Goal: Information Seeking & Learning: Learn about a topic

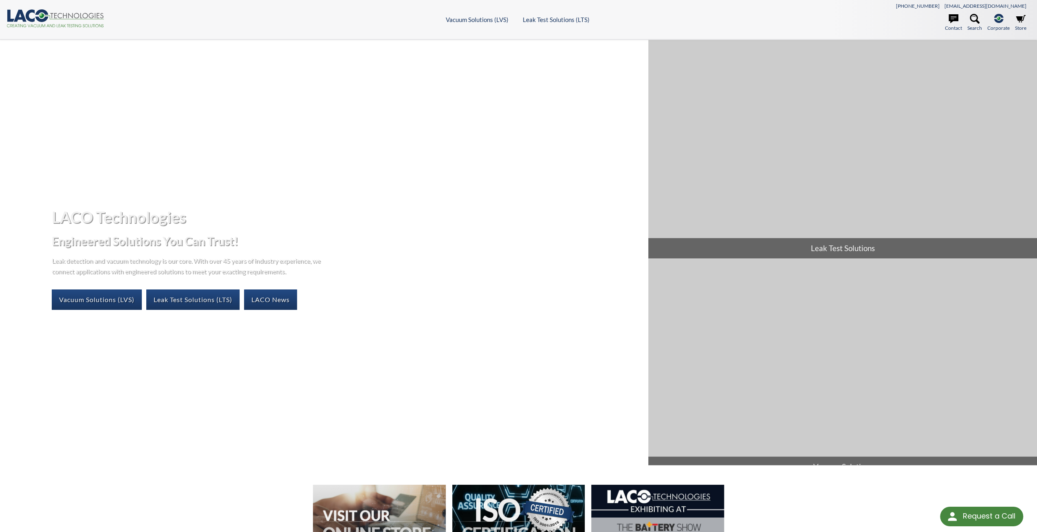
select select "Language Translate Widget"
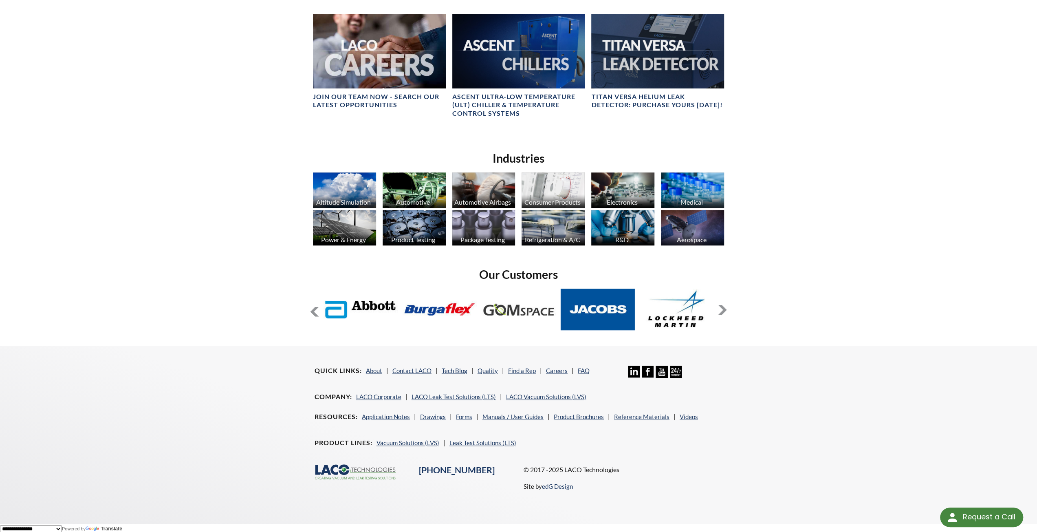
scroll to position [425, 0]
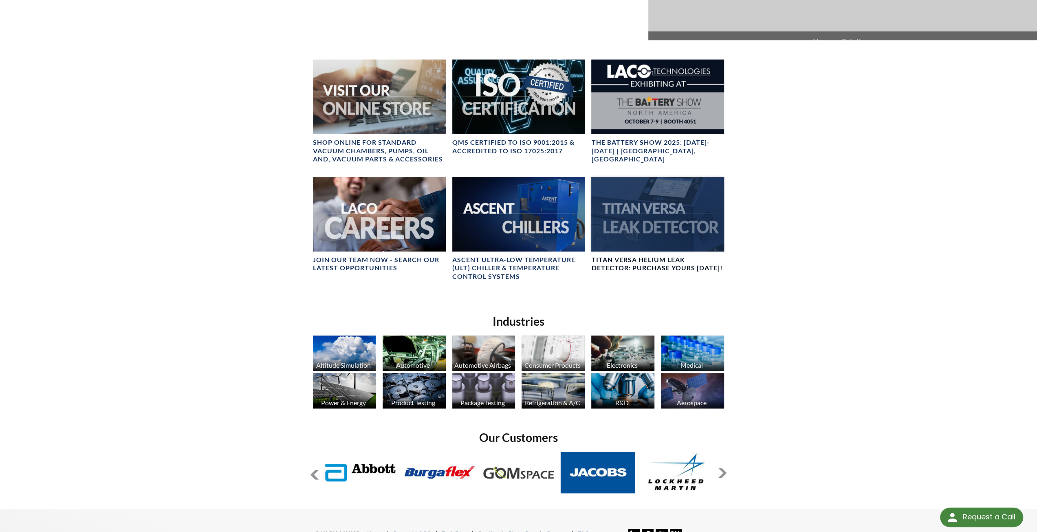
click at [660, 264] on h4 "TITAN VERSA Helium Leak Detector: Purchase Yours Today!" at bounding box center [657, 263] width 133 height 17
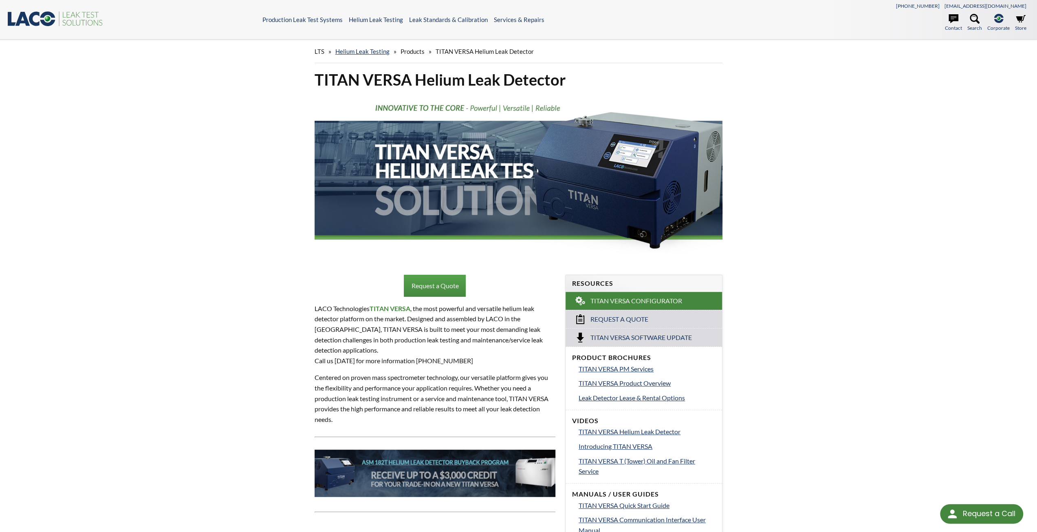
select select "Language Translate Widget"
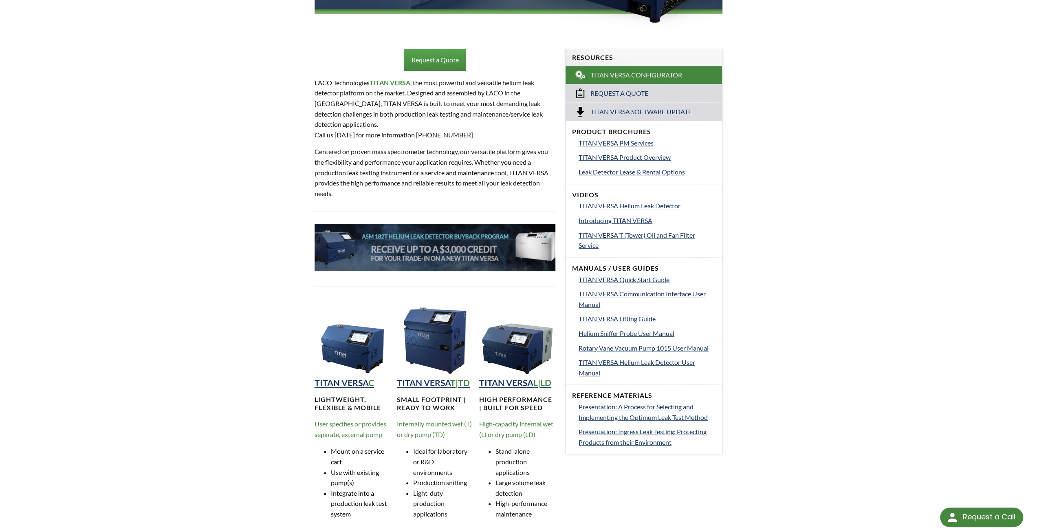
scroll to position [326, 0]
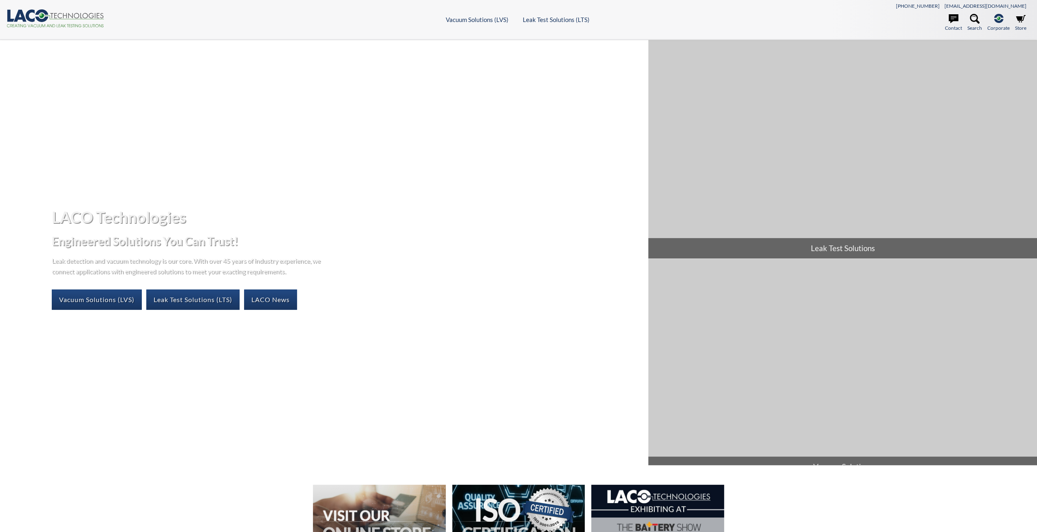
select select "Language Translate Widget"
click at [200, 300] on link "Leak Test Solutions (LTS)" at bounding box center [192, 299] width 93 height 20
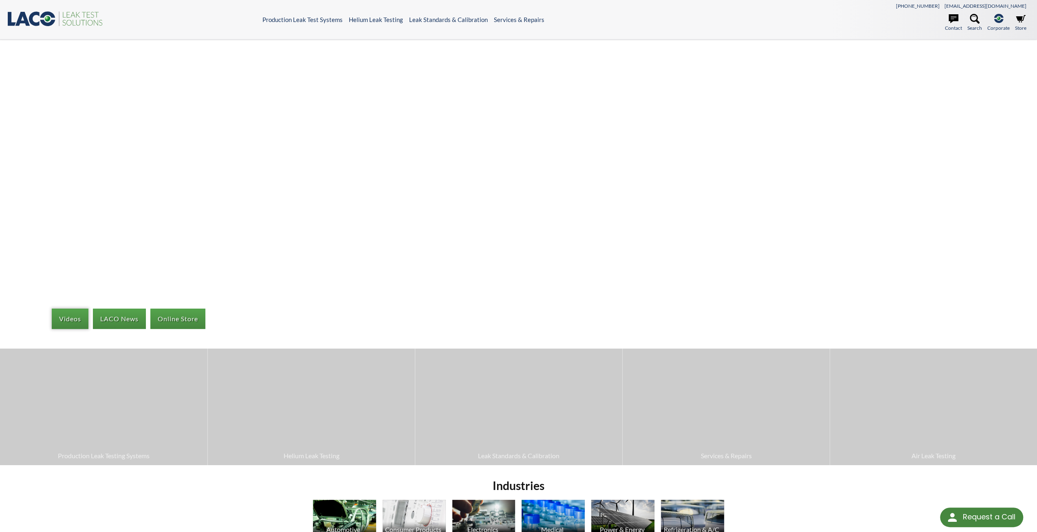
click at [68, 315] on link "Videos" at bounding box center [70, 318] width 37 height 20
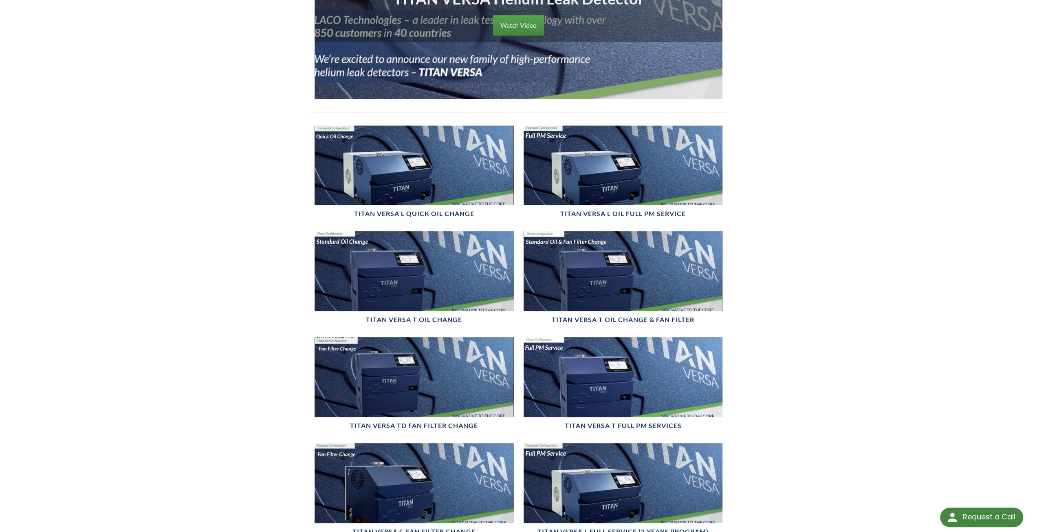
scroll to position [204, 0]
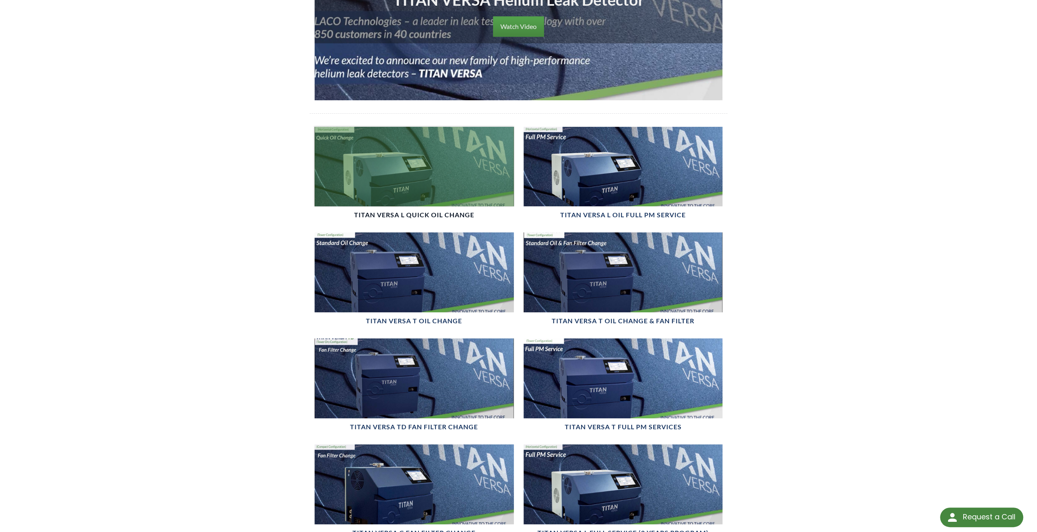
click at [425, 163] on div at bounding box center [414, 167] width 199 height 80
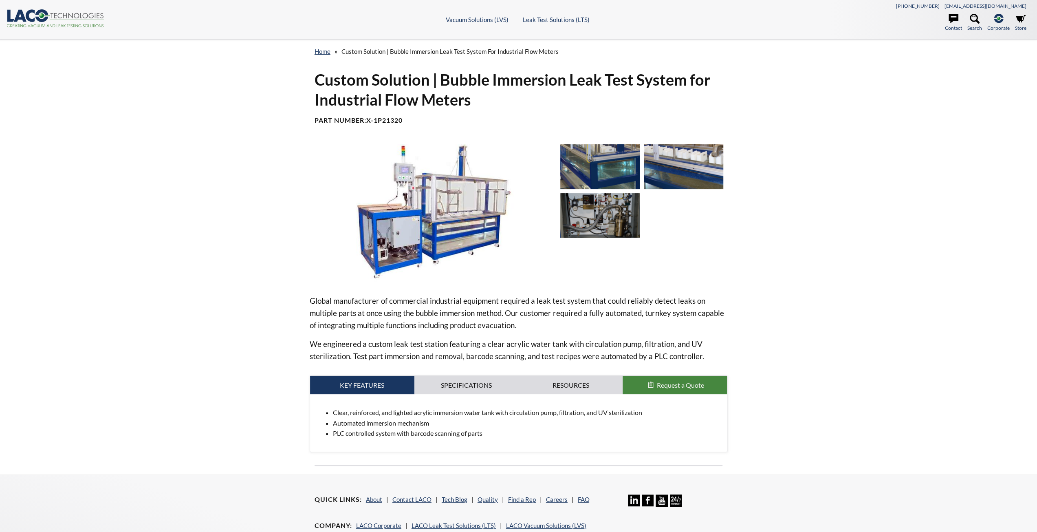
select select "Language Translate Widget"
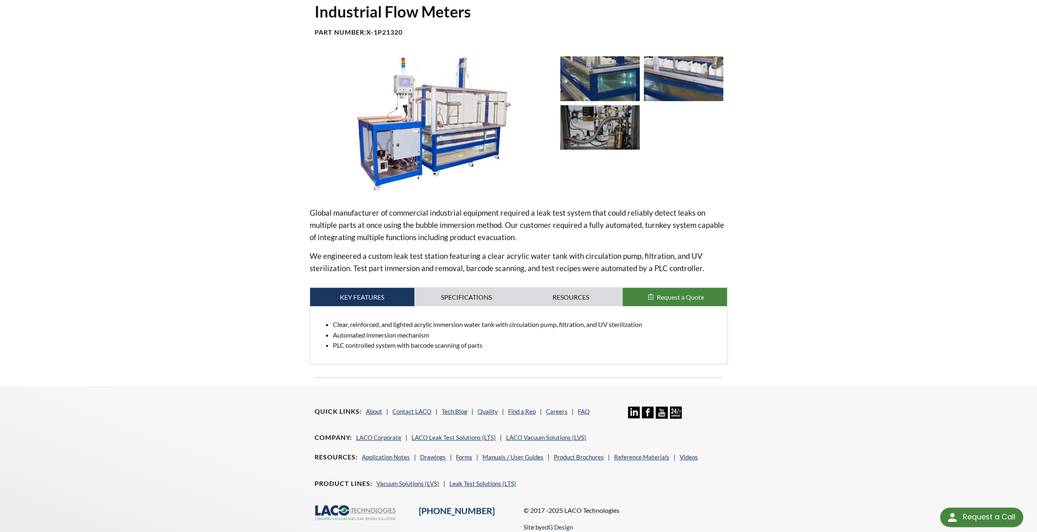
scroll to position [41, 0]
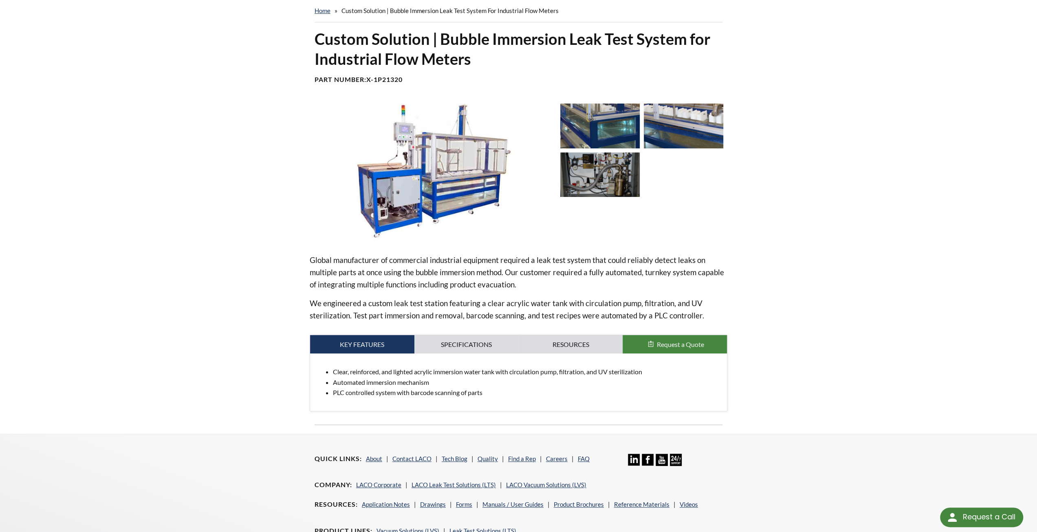
click at [435, 160] on img at bounding box center [432, 171] width 244 height 137
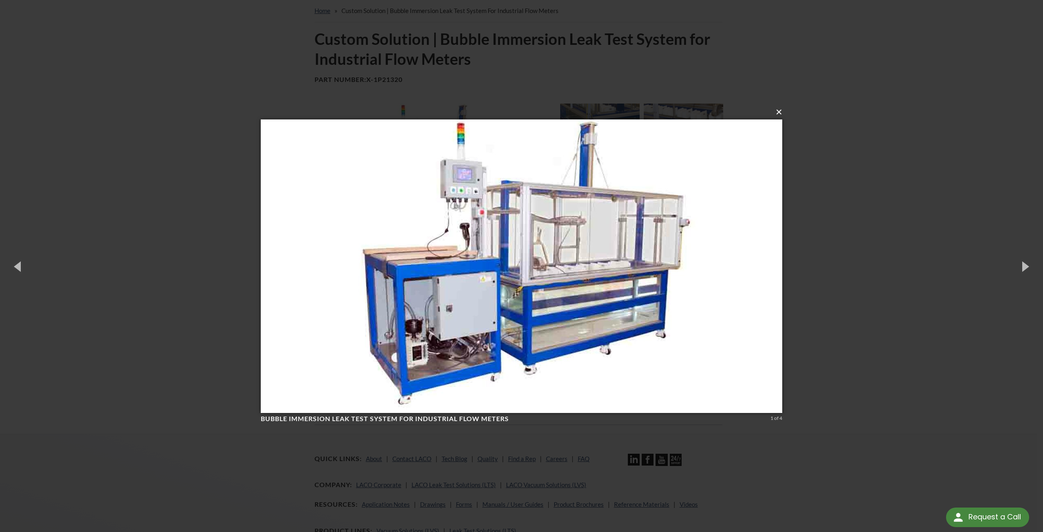
click at [780, 116] on button "×" at bounding box center [523, 112] width 521 height 18
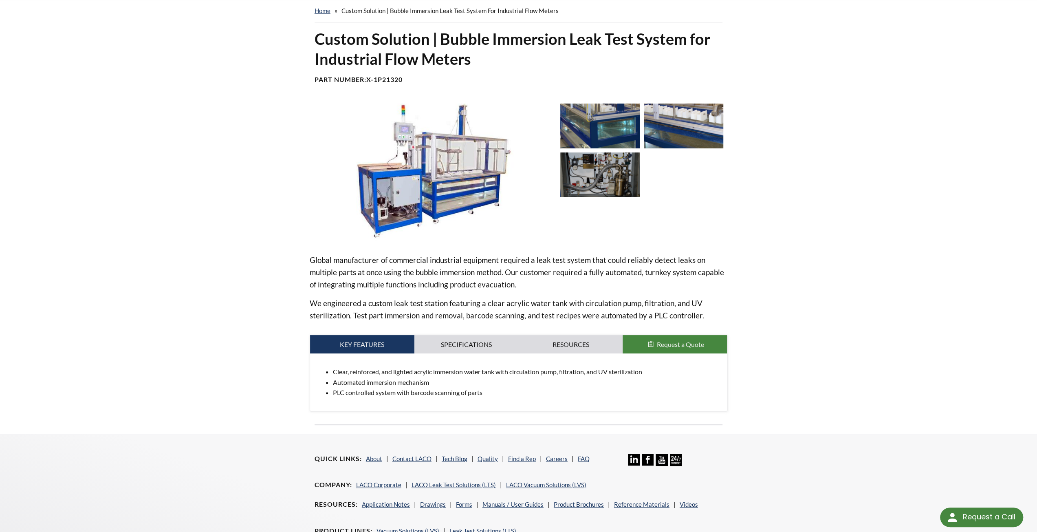
scroll to position [0, 0]
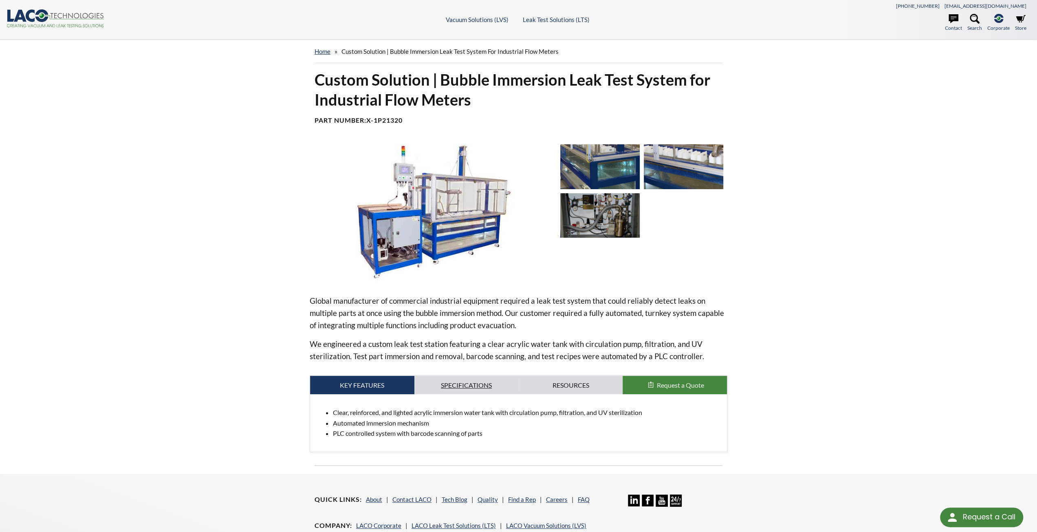
click at [464, 383] on link "Specifications" at bounding box center [466, 385] width 104 height 19
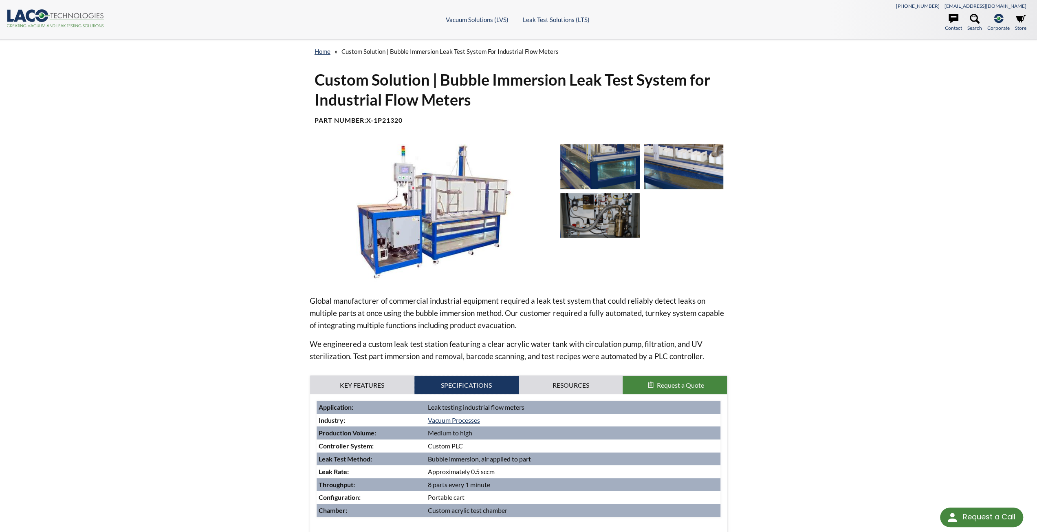
scroll to position [81, 0]
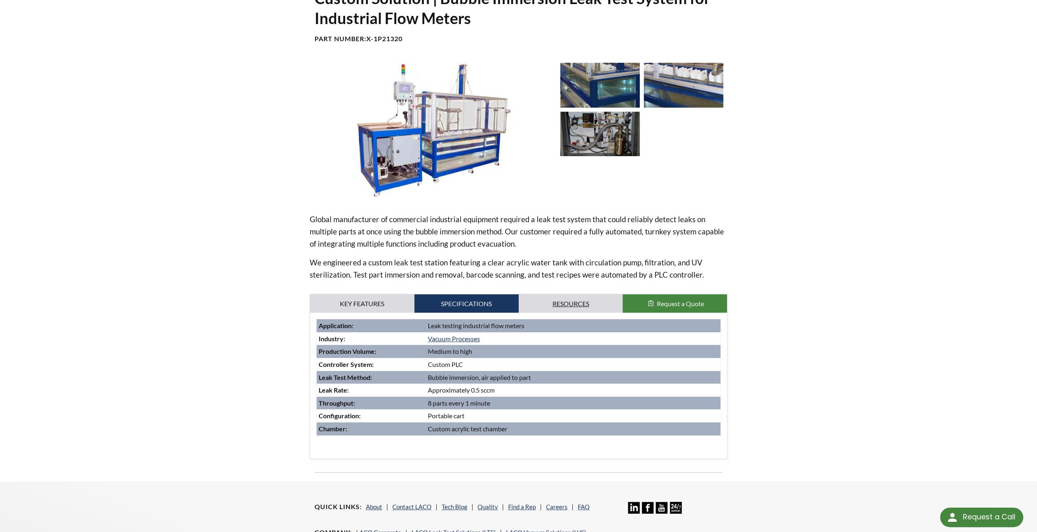
click at [584, 301] on link "Resources" at bounding box center [571, 303] width 104 height 19
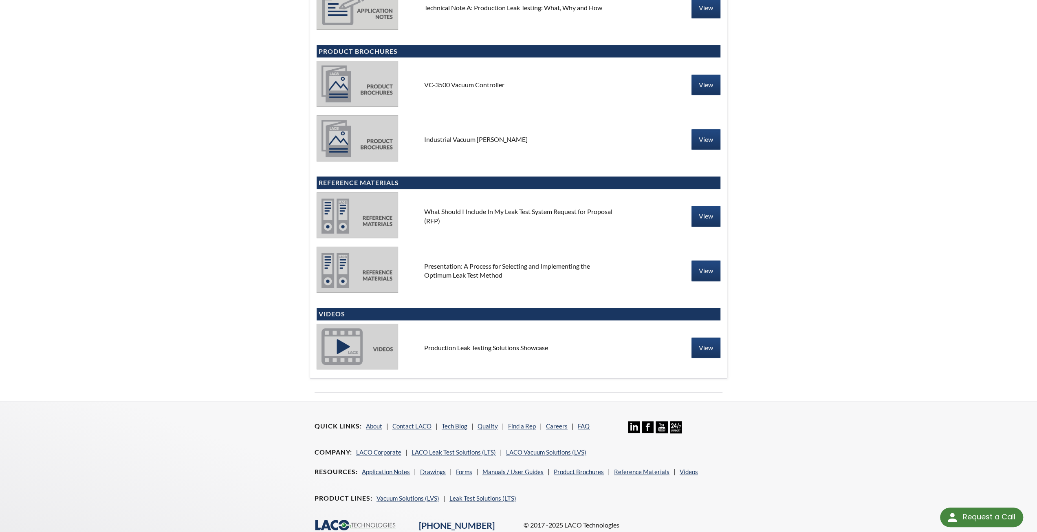
scroll to position [489, 0]
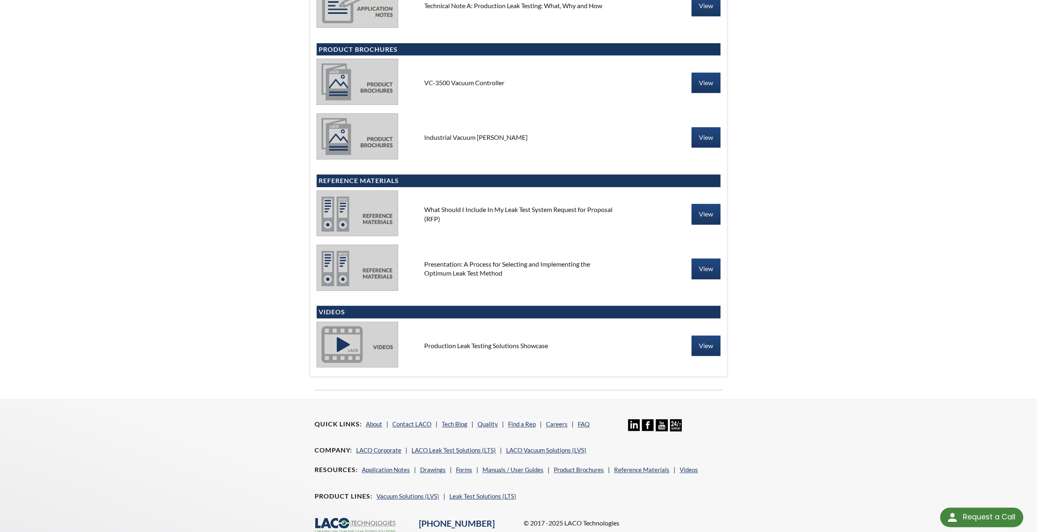
click at [340, 345] on img at bounding box center [357, 344] width 81 height 46
click at [708, 345] on link "View" at bounding box center [705, 345] width 29 height 20
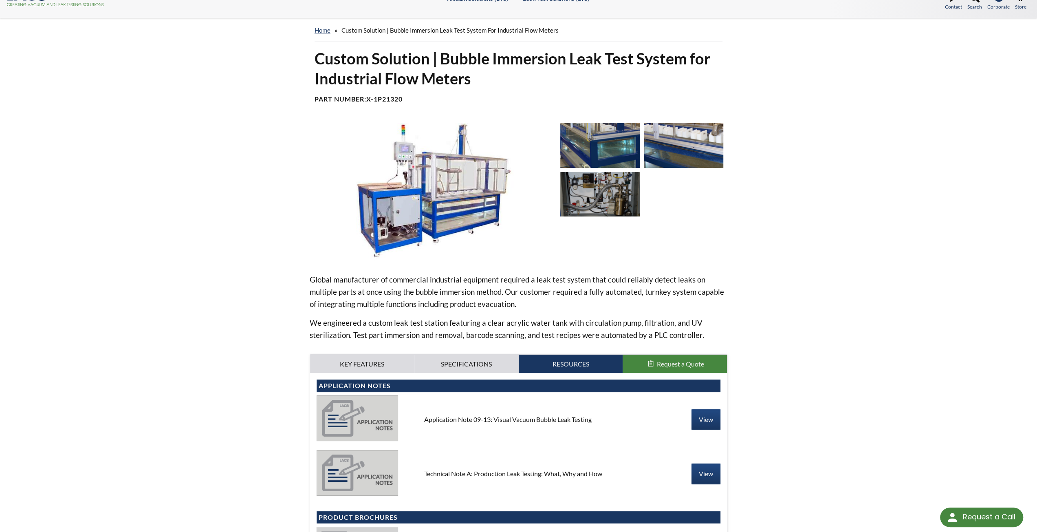
scroll to position [0, 0]
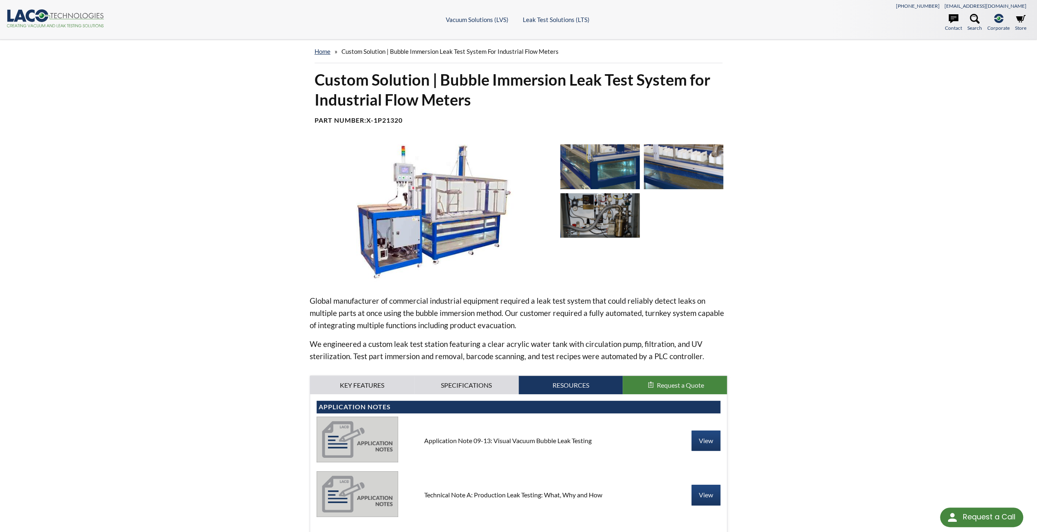
click at [608, 172] on img at bounding box center [599, 166] width 79 height 44
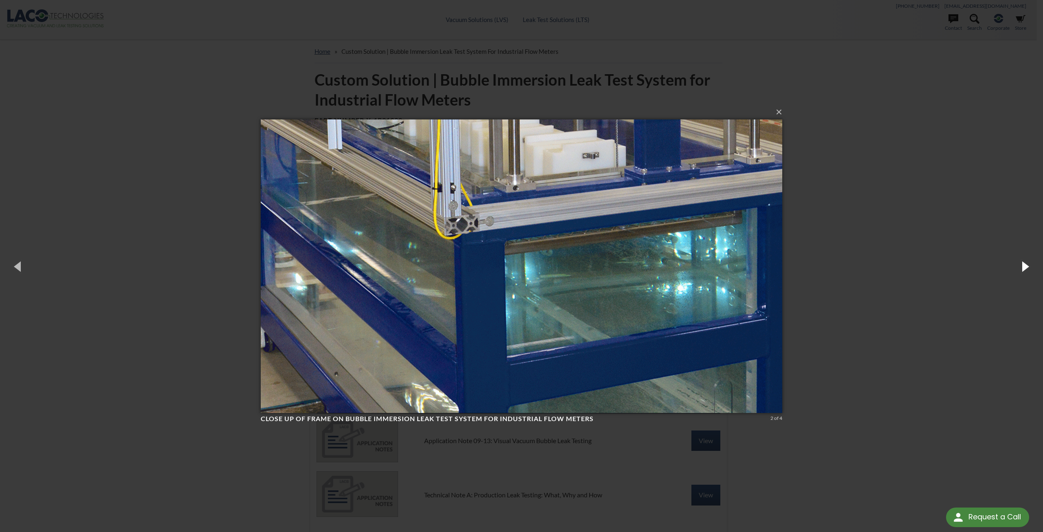
click at [1026, 269] on button "button" at bounding box center [1024, 266] width 37 height 45
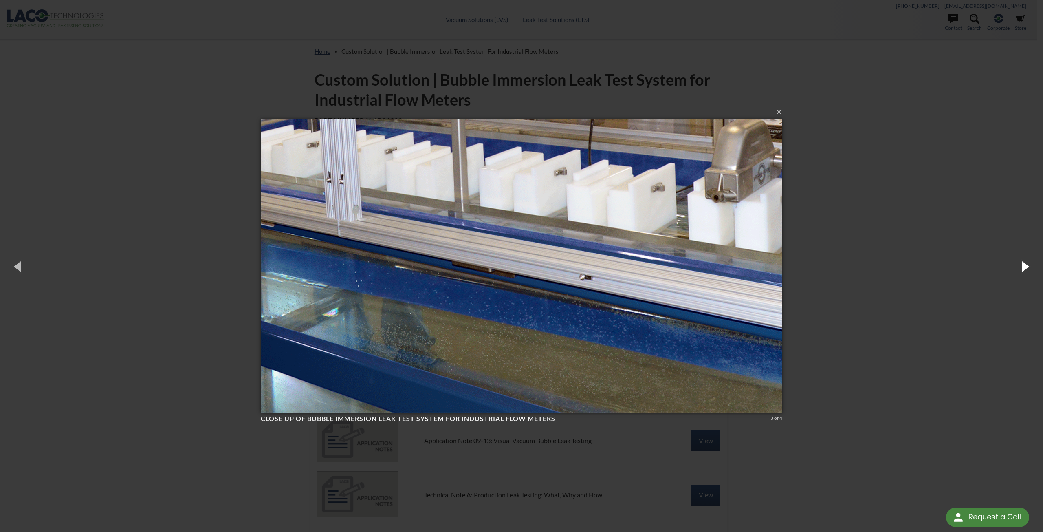
click at [1026, 269] on button "button" at bounding box center [1024, 266] width 37 height 45
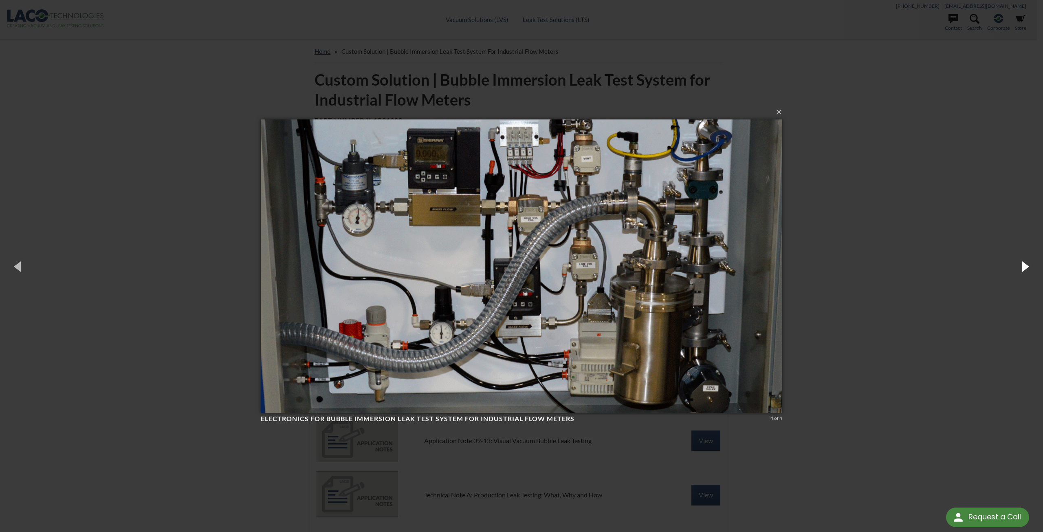
click at [1025, 269] on button "button" at bounding box center [1024, 266] width 37 height 45
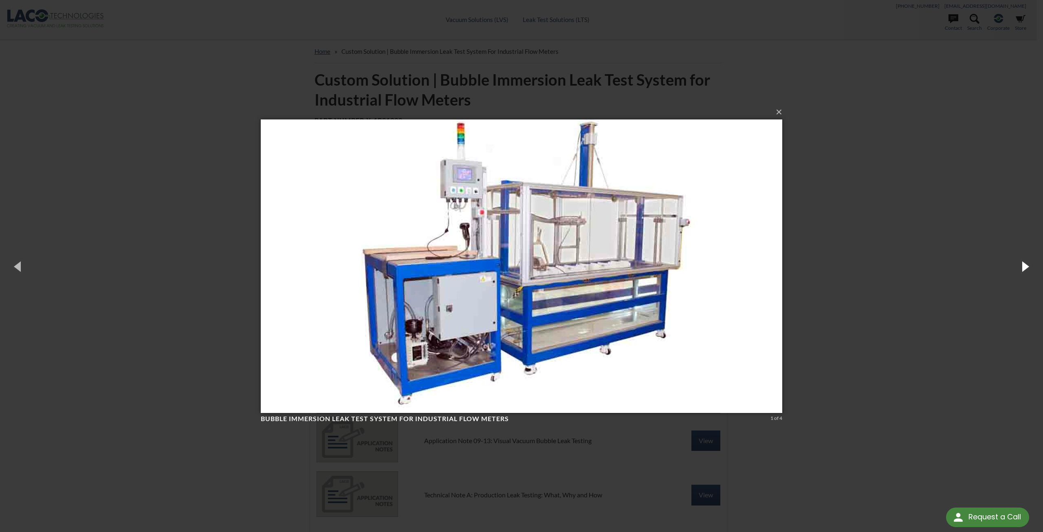
click at [1025, 269] on button "button" at bounding box center [1024, 266] width 37 height 45
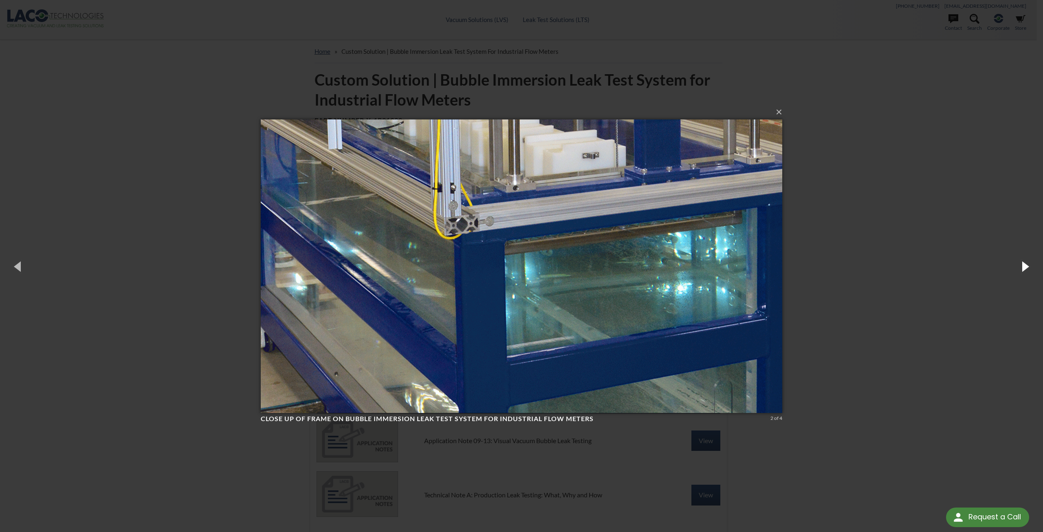
click at [1025, 269] on button "button" at bounding box center [1024, 266] width 37 height 45
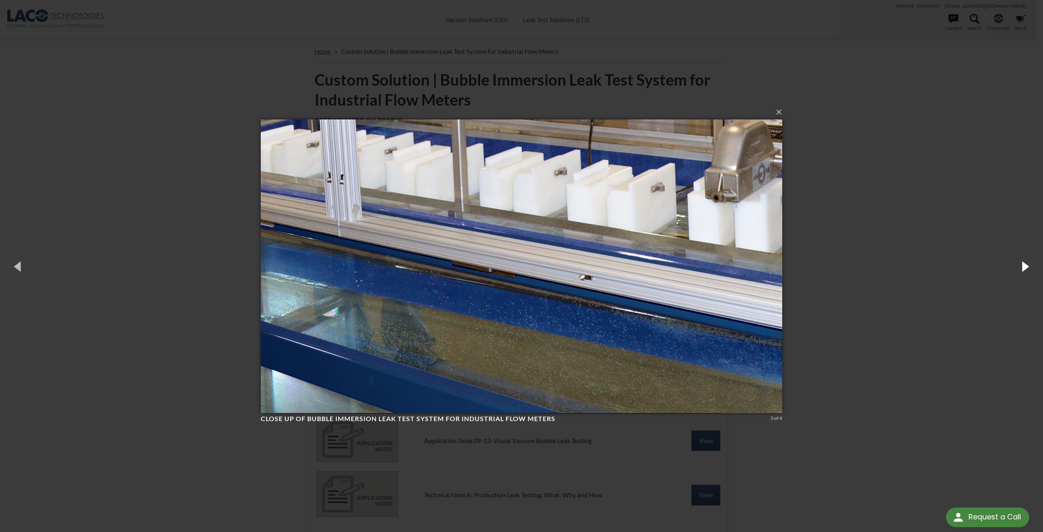
click at [1025, 269] on button "button" at bounding box center [1024, 266] width 37 height 45
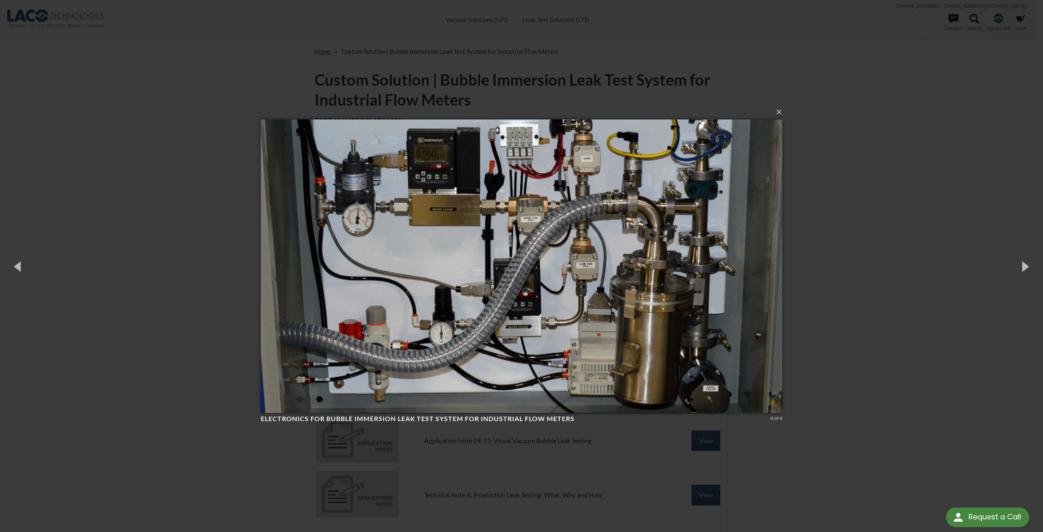
click at [424, 163] on img at bounding box center [521, 266] width 521 height 326
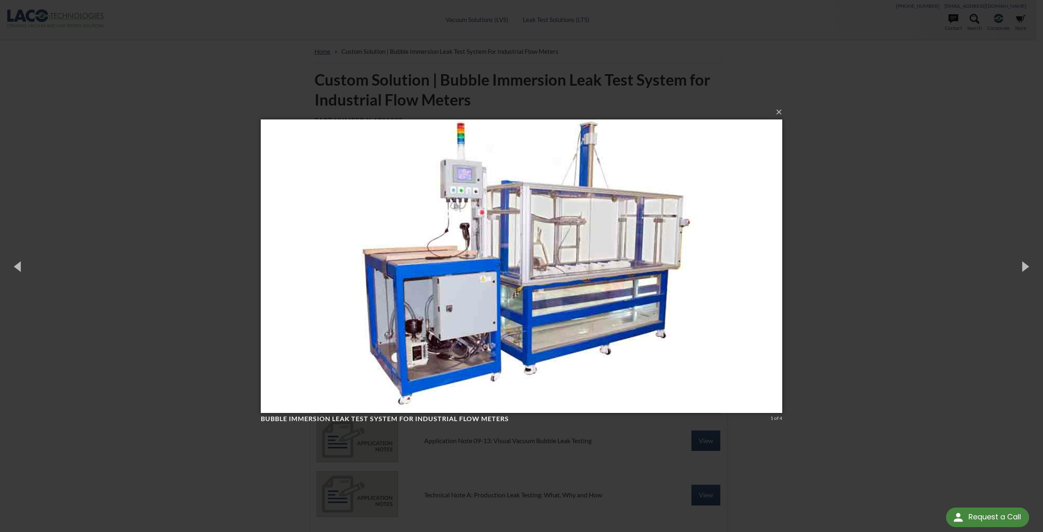
click at [464, 201] on img at bounding box center [521, 266] width 521 height 326
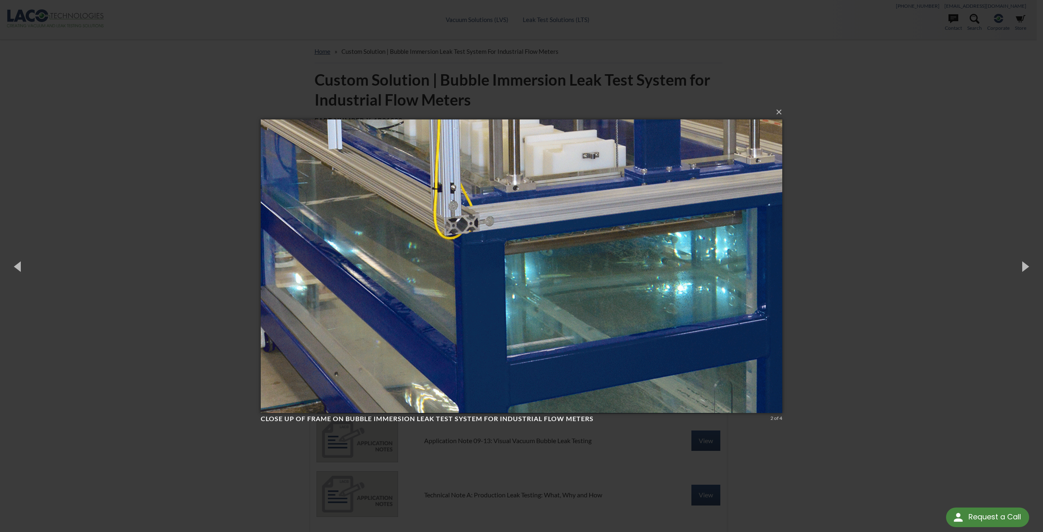
click at [464, 201] on img at bounding box center [521, 266] width 521 height 326
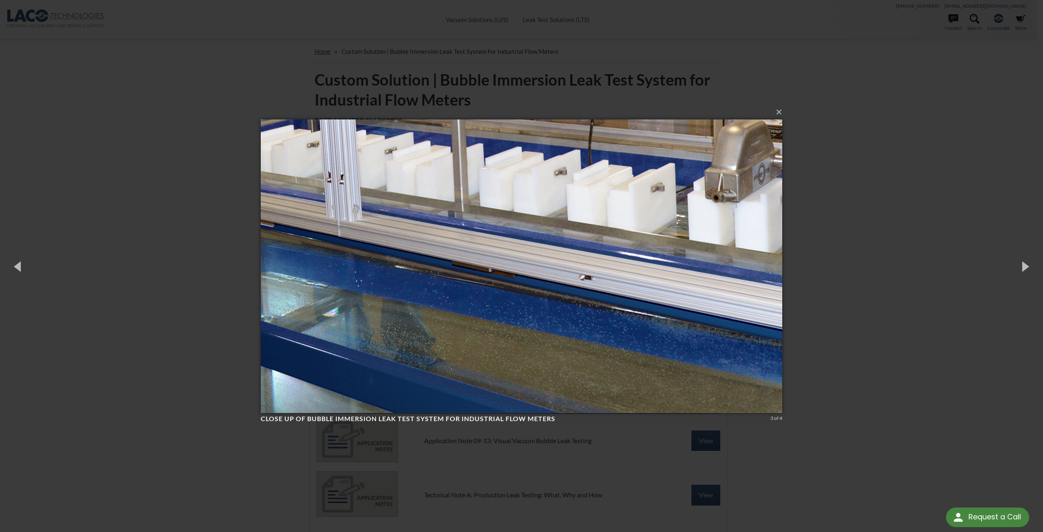
click at [464, 201] on img at bounding box center [521, 266] width 521 height 326
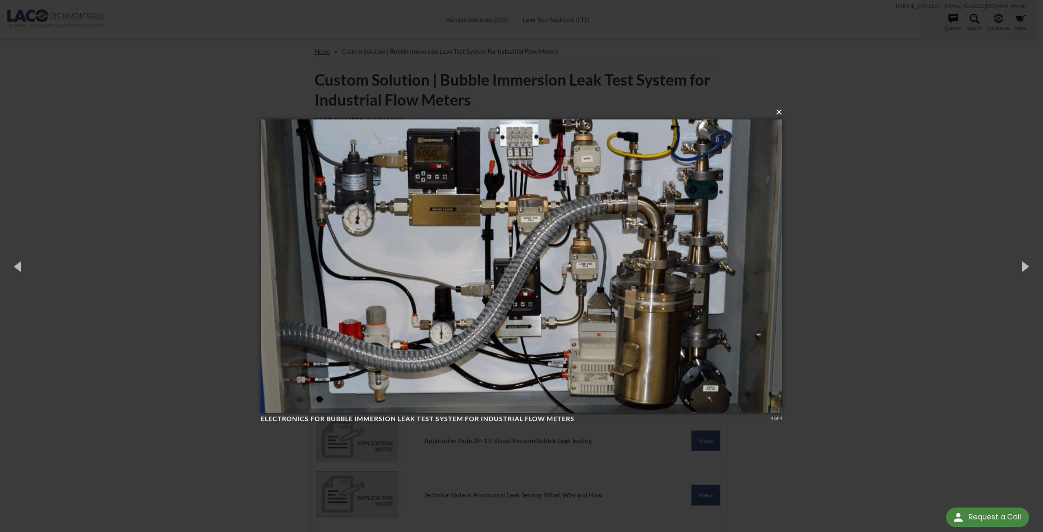
click at [780, 114] on button "×" at bounding box center [523, 112] width 521 height 18
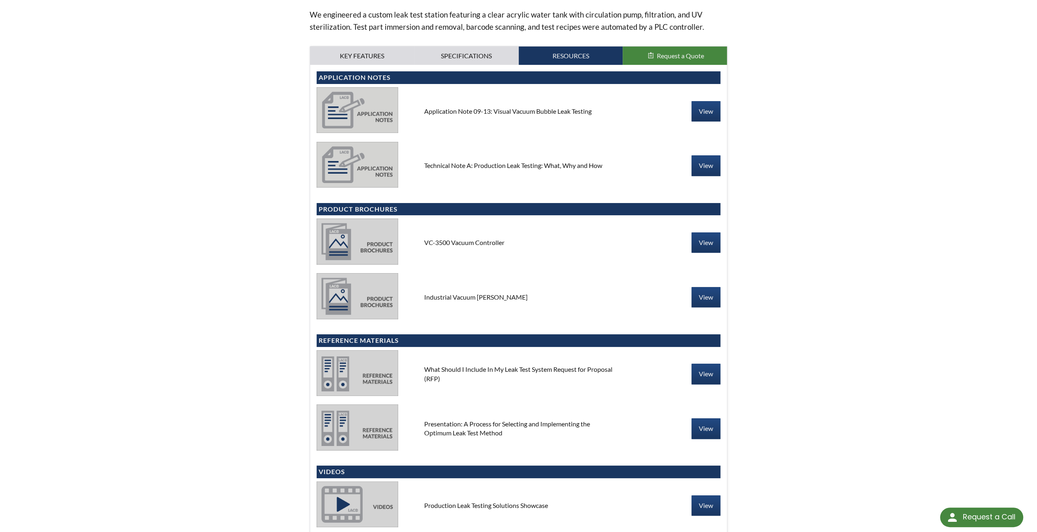
scroll to position [367, 0]
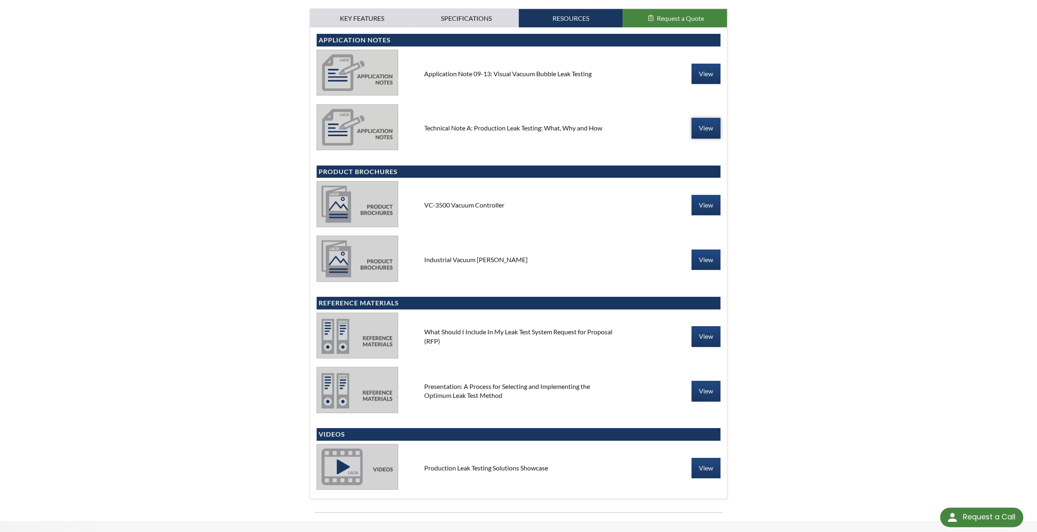
click at [705, 132] on link "View" at bounding box center [705, 128] width 29 height 20
click at [710, 334] on link "View" at bounding box center [705, 336] width 29 height 20
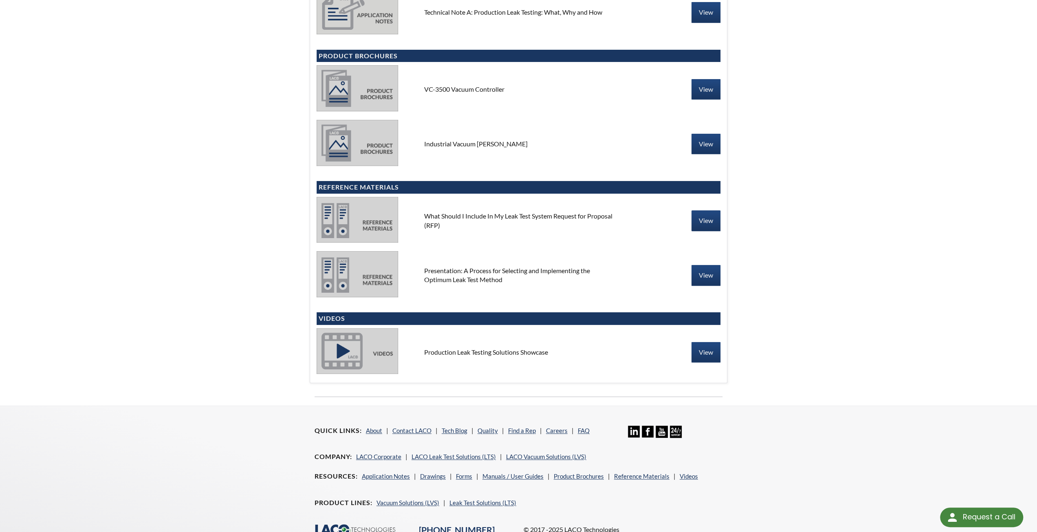
scroll to position [541, 0]
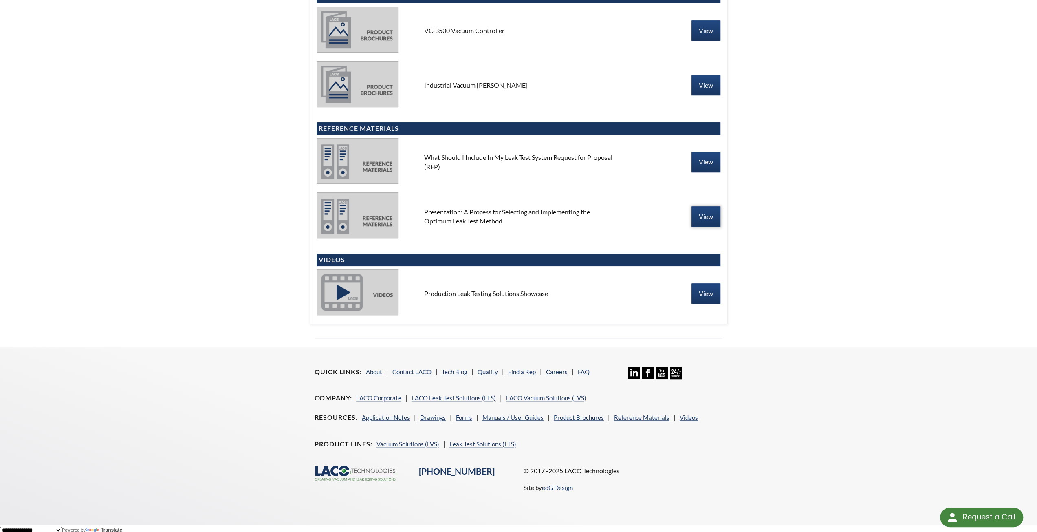
click at [708, 216] on link "View" at bounding box center [705, 216] width 29 height 20
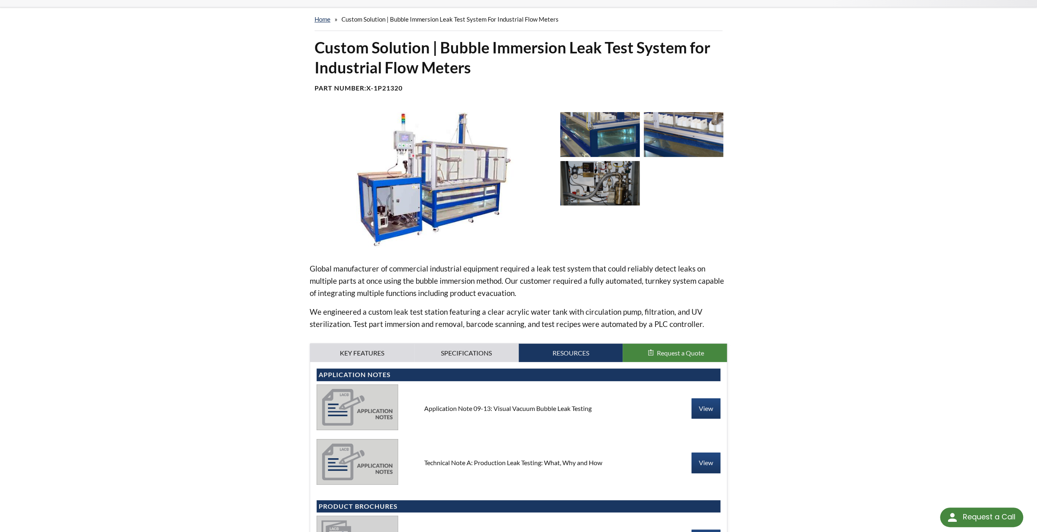
scroll to position [31, 0]
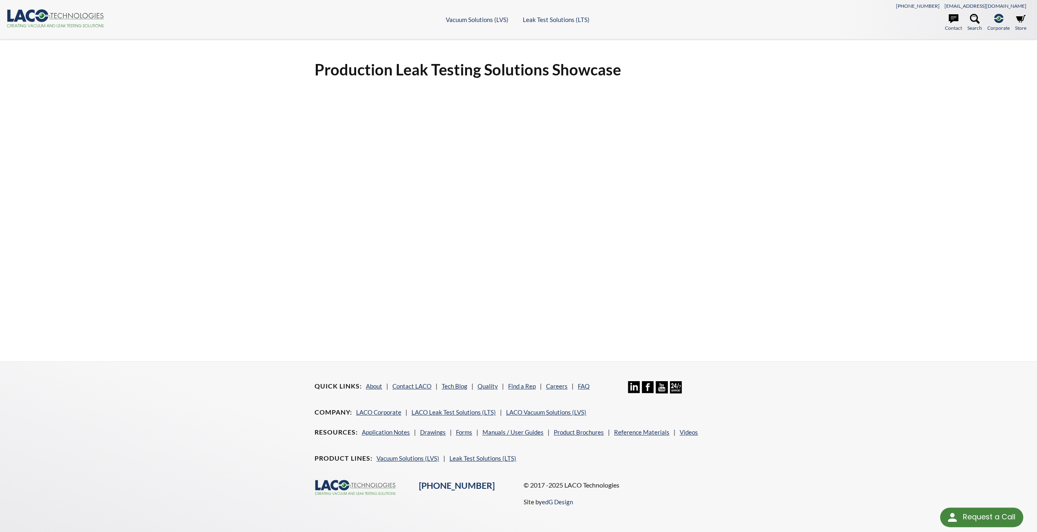
click at [501, 67] on h1 "Production Leak Testing Solutions Showcase" at bounding box center [519, 69] width 408 height 20
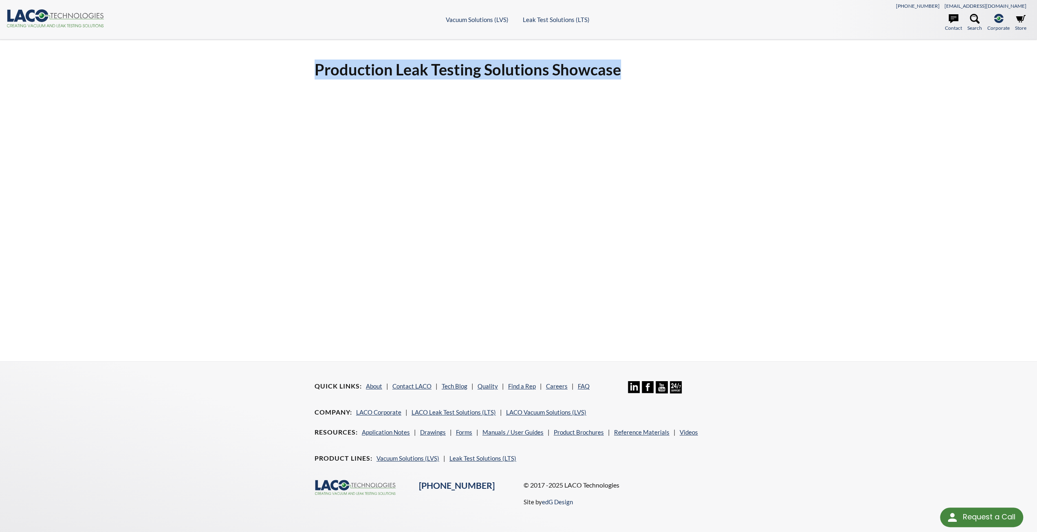
click at [501, 67] on h1 "Production Leak Testing Solutions Showcase" at bounding box center [519, 69] width 408 height 20
copy div "Production Leak Testing Solutions Showcase"
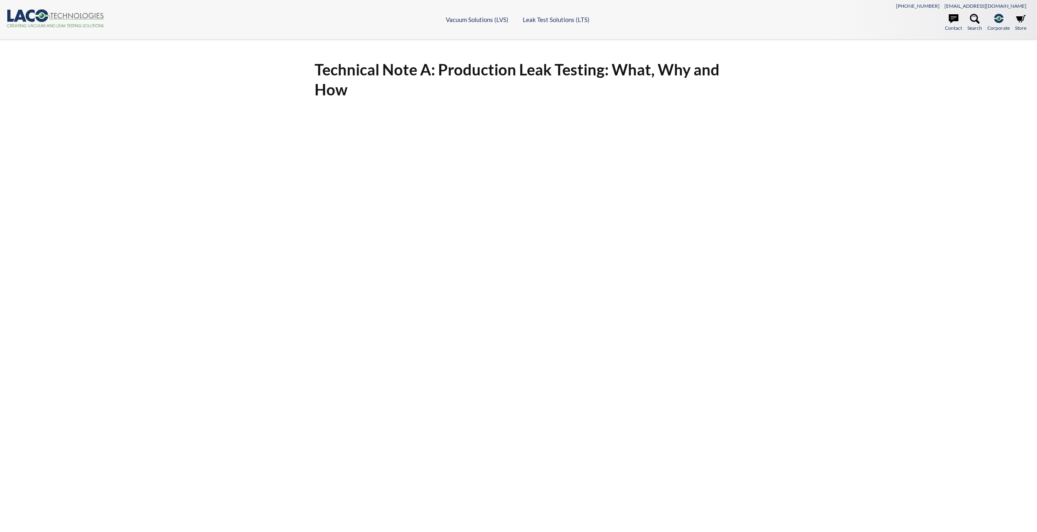
select select "Language Translate Widget"
